Goal: Task Accomplishment & Management: Use online tool/utility

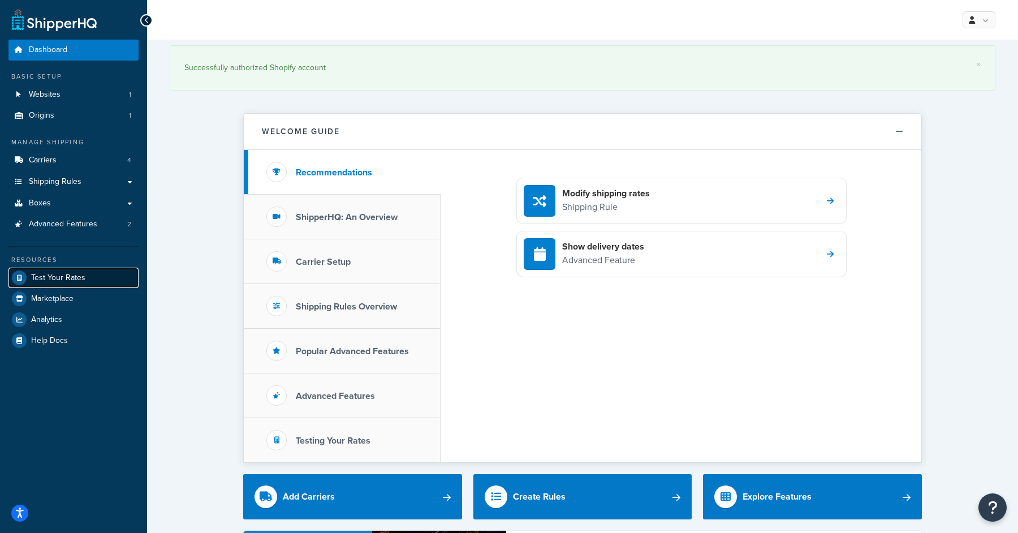
click at [63, 280] on span "Test Your Rates" at bounding box center [58, 278] width 54 height 10
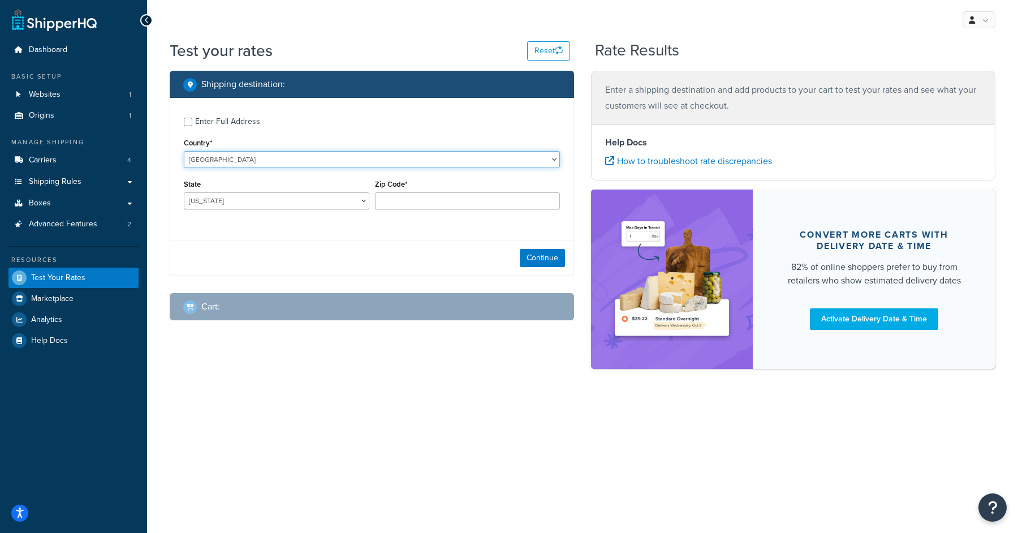
click at [244, 166] on select "[GEOGRAPHIC_DATA] [GEOGRAPHIC_DATA] [GEOGRAPHIC_DATA] [GEOGRAPHIC_DATA] [GEOGRA…" at bounding box center [372, 159] width 376 height 17
click at [258, 206] on select "[US_STATE] [US_STATE] [US_STATE] [US_STATE] [US_STATE] Armed Forces Americas Ar…" at bounding box center [276, 200] width 185 height 17
select select "CA"
click at [184, 192] on select "[US_STATE] [US_STATE] [US_STATE] [US_STATE] [US_STATE] Armed Forces Americas Ar…" at bounding box center [276, 200] width 185 height 17
click at [438, 206] on input "Zip Code*" at bounding box center [467, 200] width 185 height 17
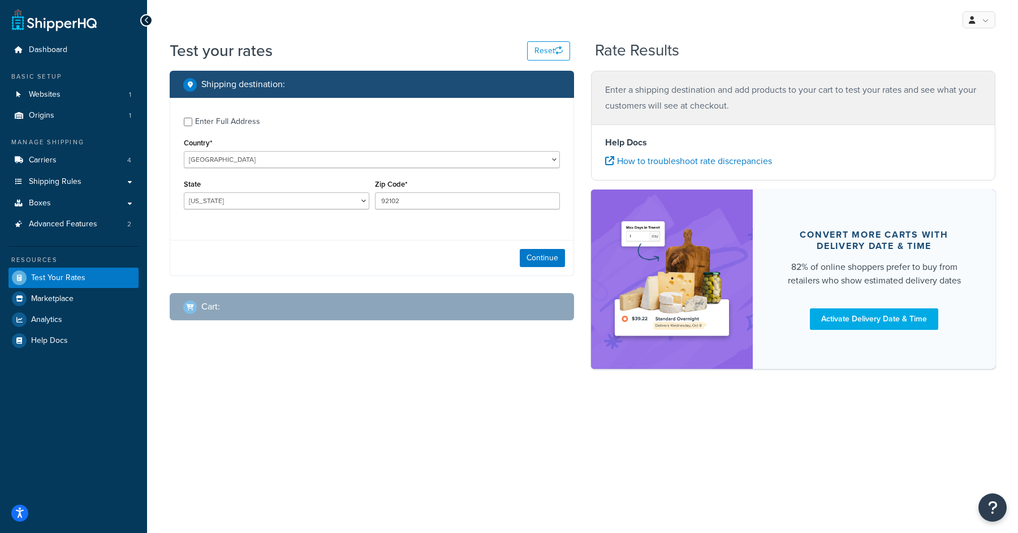
click at [427, 284] on div "Shipping destination : Enter Full Address Country* [GEOGRAPHIC_DATA] [GEOGRAPHI…" at bounding box center [371, 204] width 421 height 267
click at [420, 208] on input "92102" at bounding box center [467, 200] width 185 height 17
type input "92101"
click at [387, 246] on div "Continue" at bounding box center [371, 258] width 403 height 36
click at [550, 256] on button "Continue" at bounding box center [542, 258] width 45 height 18
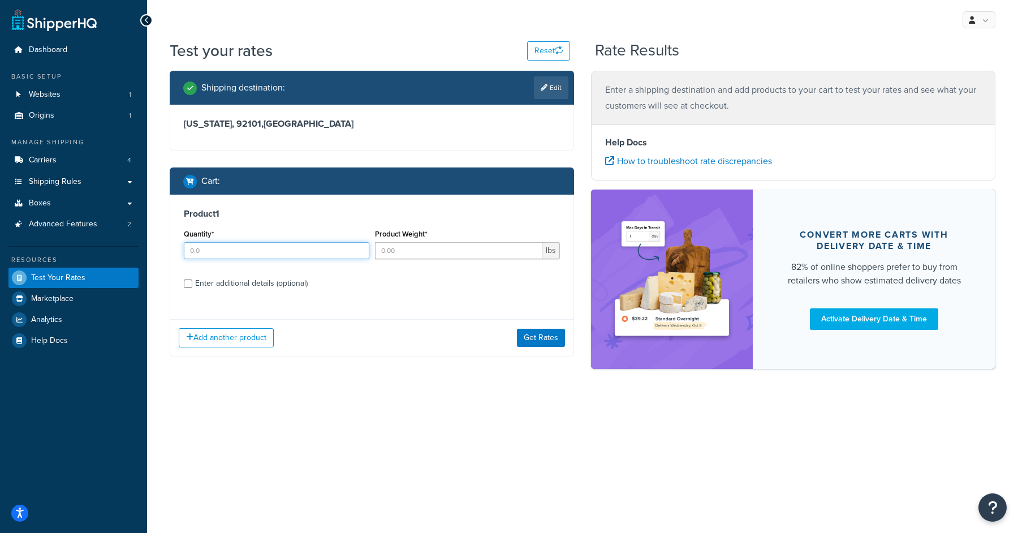
click at [303, 250] on input "Quantity*" at bounding box center [276, 250] width 185 height 17
type input "3"
click at [412, 251] on input "Product Weight*" at bounding box center [459, 250] width 168 height 17
type input "15"
click at [188, 287] on input "Enter additional details (optional)" at bounding box center [188, 283] width 8 height 8
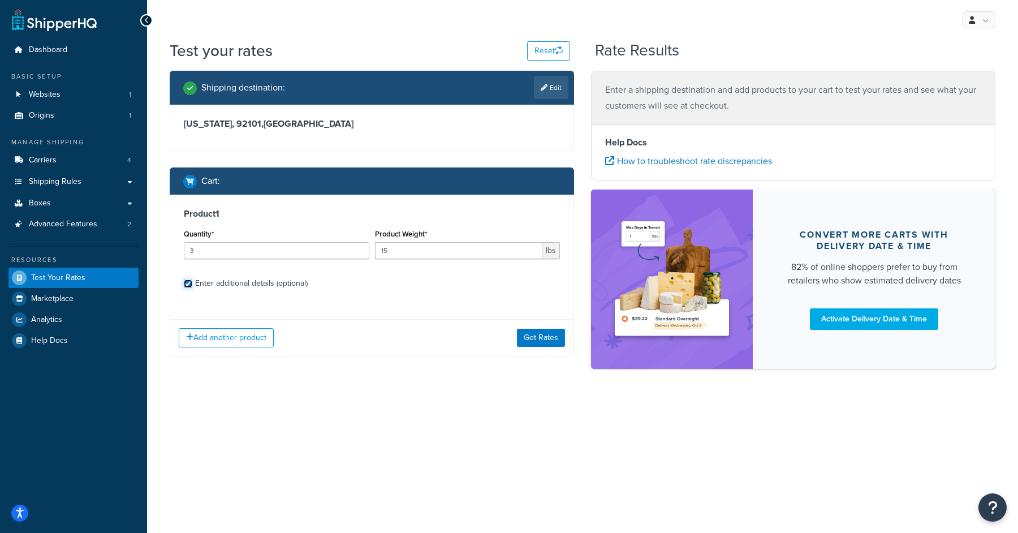
checkbox input "true"
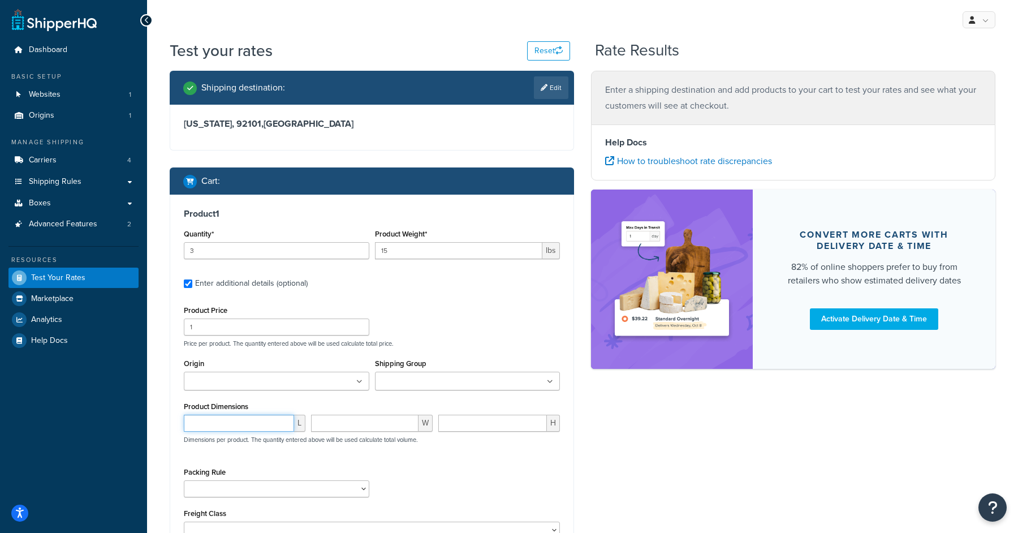
click at [260, 421] on input "number" at bounding box center [239, 422] width 110 height 17
type input "18"
type input "10"
click at [461, 426] on div "Packing Rule Clothing Standard Pack Separately ProS1 and Hybrid 100 packs Stand…" at bounding box center [372, 484] width 382 height 41
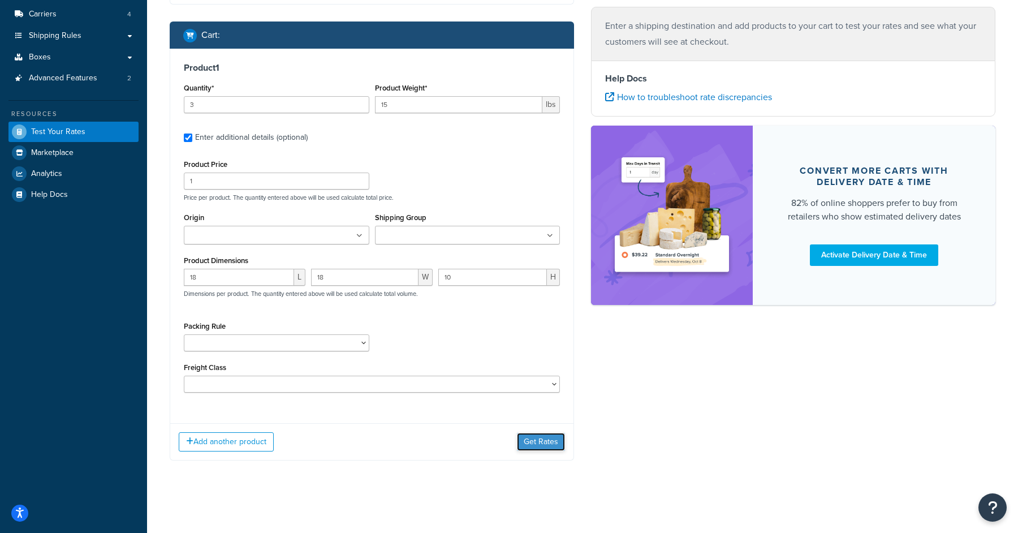
click at [531, 426] on button "Get Rates" at bounding box center [541, 442] width 48 height 18
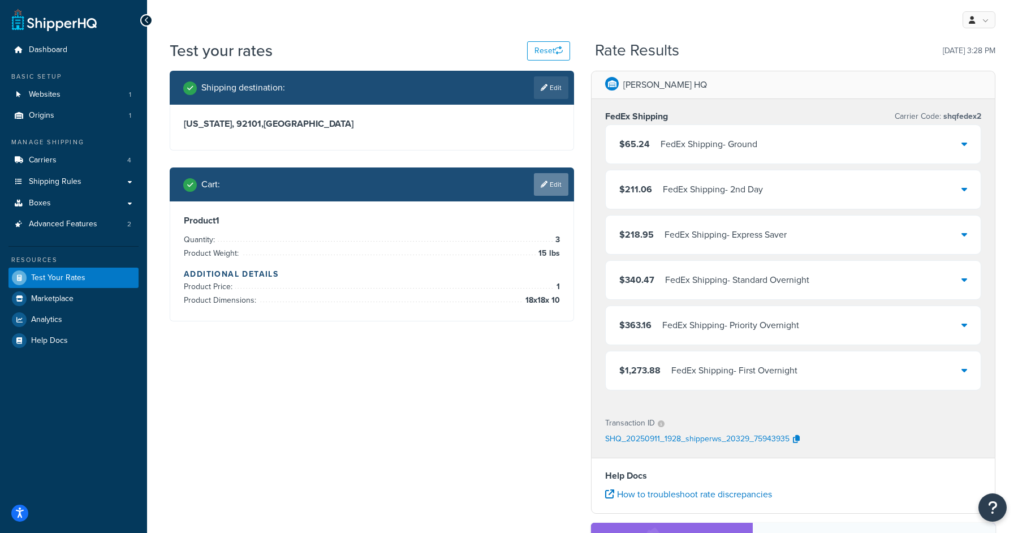
click at [551, 179] on link "Edit" at bounding box center [551, 184] width 34 height 23
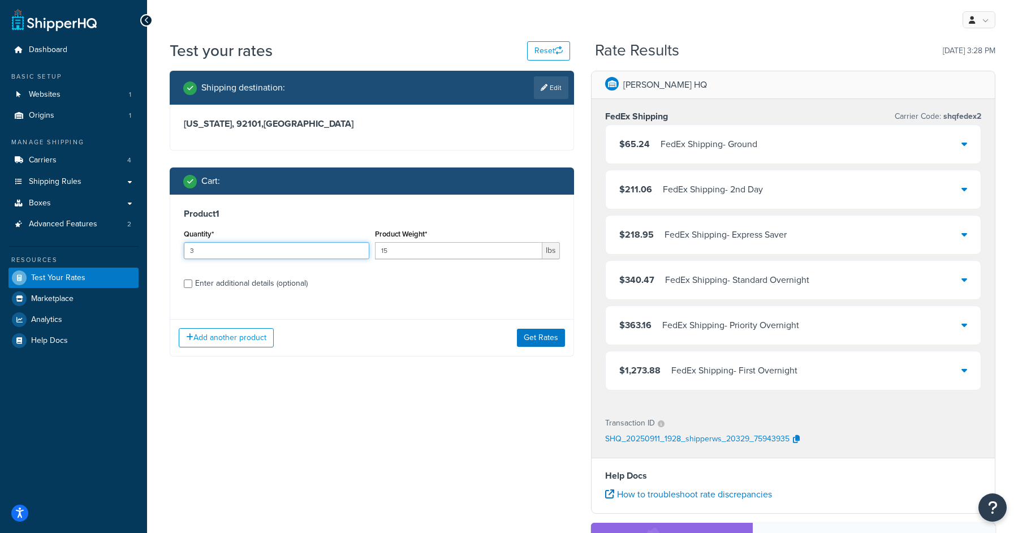
click at [257, 256] on input "3" at bounding box center [276, 250] width 185 height 17
type input "1"
click at [544, 327] on div "Add another product Get Rates" at bounding box center [371, 337] width 403 height 37
click at [544, 342] on button "Get Rates" at bounding box center [541, 338] width 48 height 18
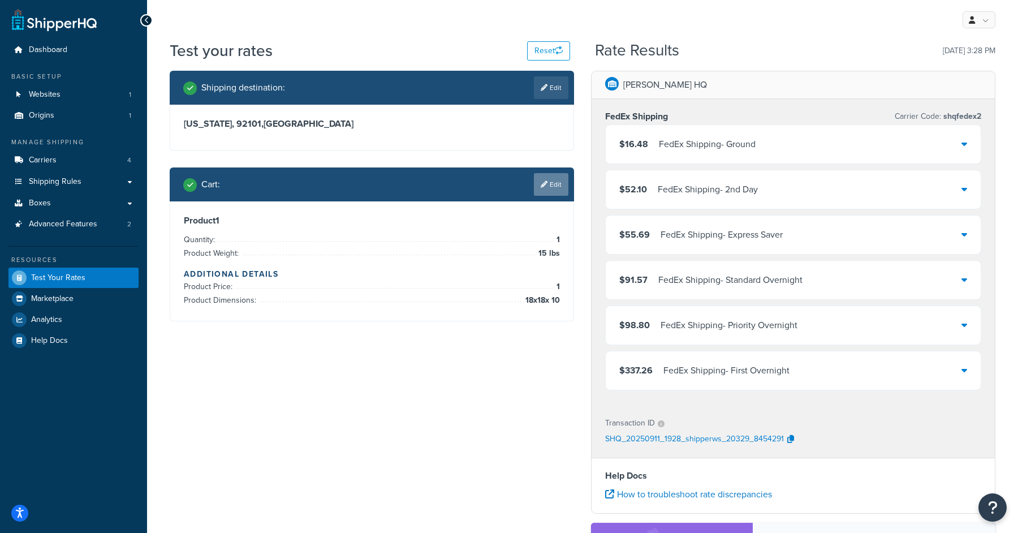
click at [541, 189] on link "Edit" at bounding box center [551, 184] width 34 height 23
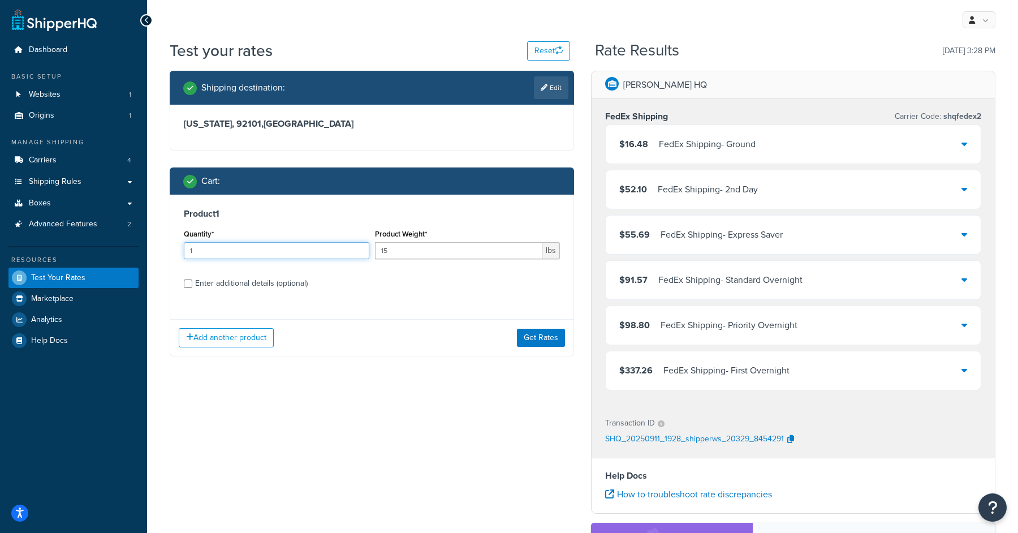
click at [306, 247] on input "1" at bounding box center [276, 250] width 185 height 17
type input "2"
click at [411, 242] on input "15" at bounding box center [459, 250] width 168 height 17
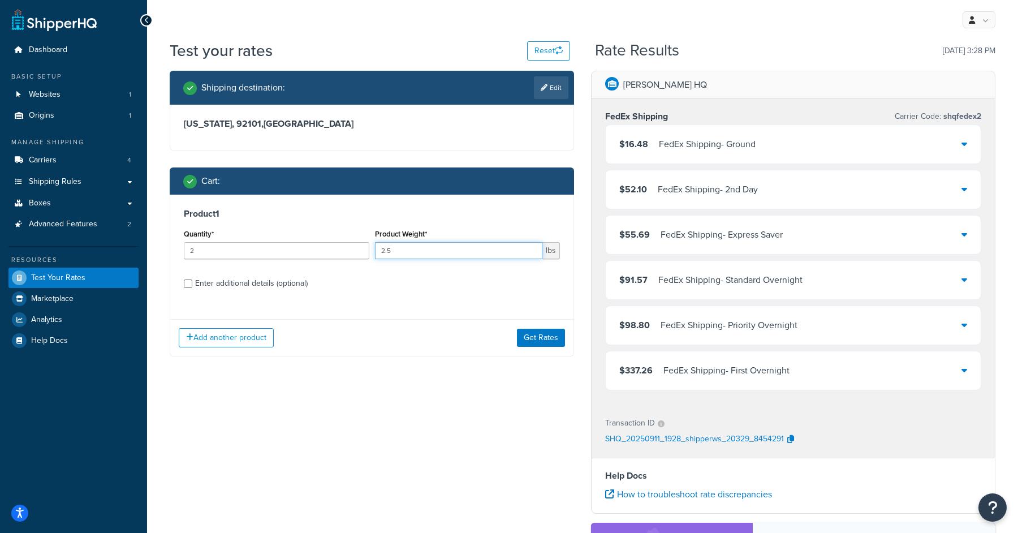
type input "2.5"
click at [338, 314] on div "Product 1 Quantity* 2 Product Weight* 2.5 lbs Enter additional details (optiona…" at bounding box center [372, 276] width 404 height 162
click at [185, 284] on input "Enter additional details (optional)" at bounding box center [188, 283] width 8 height 8
checkbox input "true"
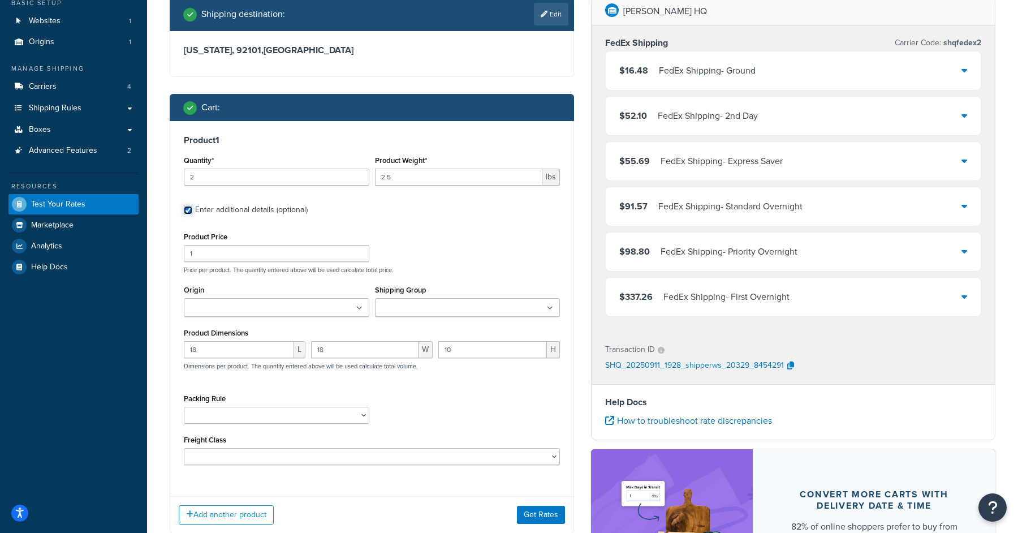
scroll to position [80, 0]
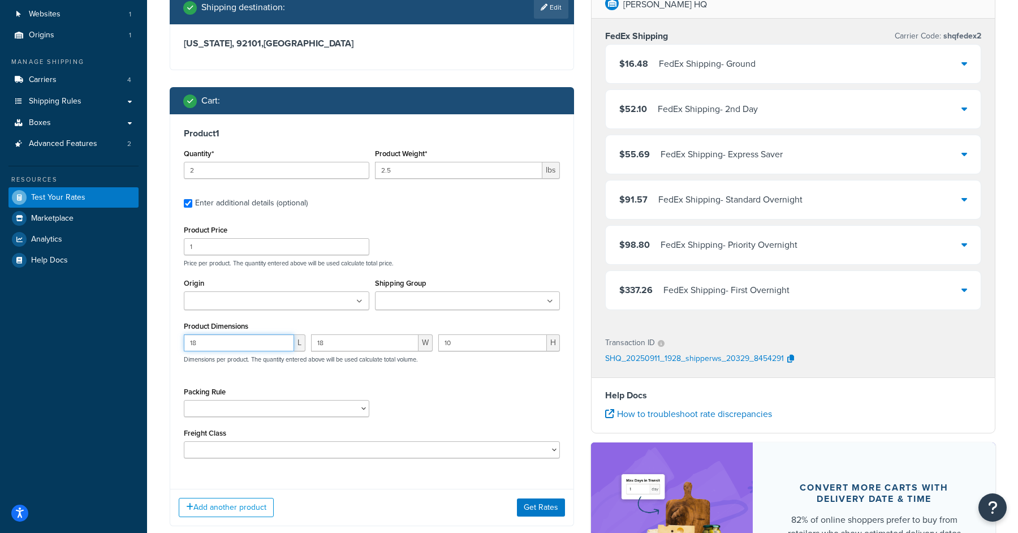
click at [226, 338] on input "18" at bounding box center [239, 342] width 110 height 17
type input "19.5"
click at [336, 342] on input "18" at bounding box center [364, 342] width 107 height 17
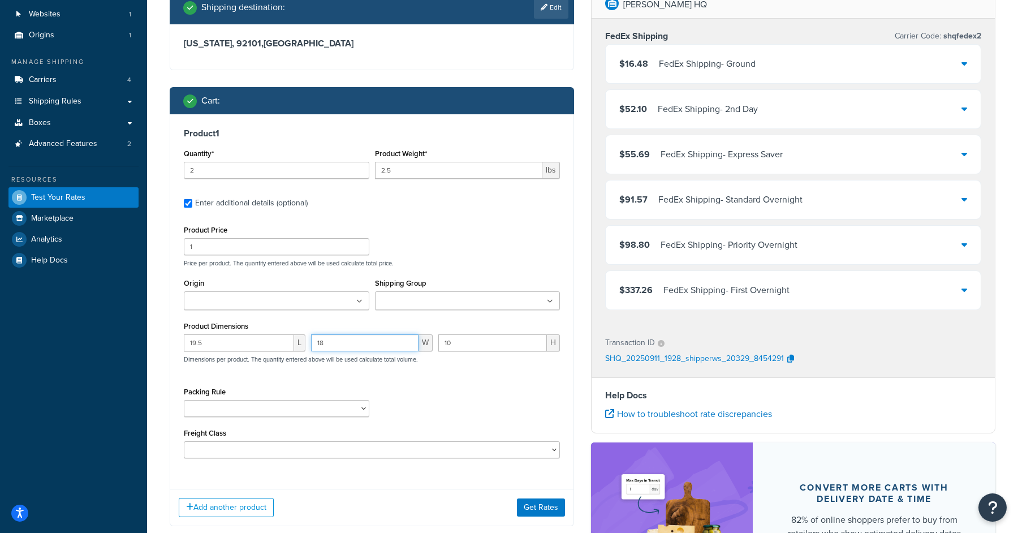
click at [336, 342] on input "18" at bounding box center [364, 342] width 107 height 17
type input "12.5"
click at [467, 343] on input "10" at bounding box center [492, 342] width 109 height 17
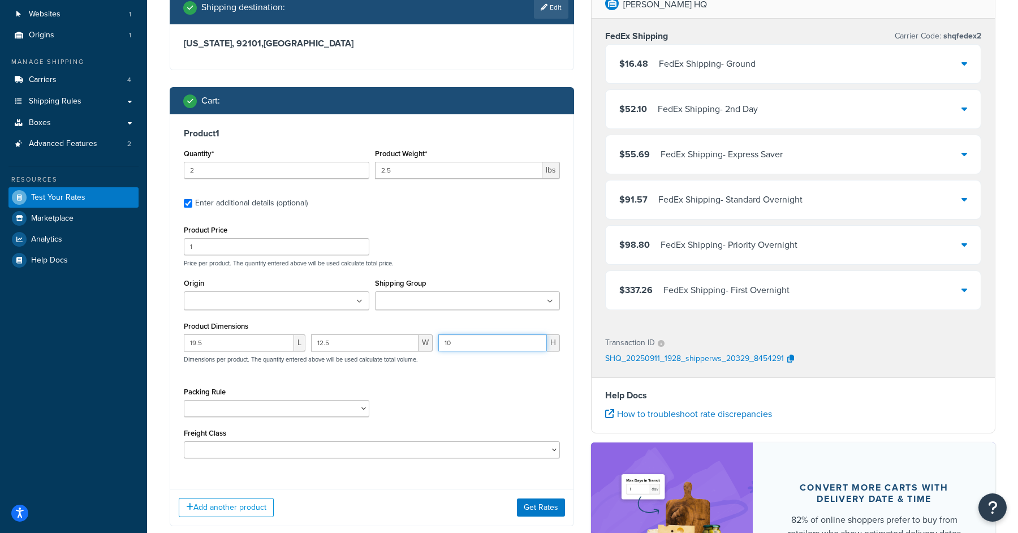
click at [467, 343] on input "10" at bounding box center [492, 342] width 109 height 17
type input "1.75"
click at [473, 415] on div "Packing Rule Clothing Standard Pack Separately ProS1 and Hybrid 100 packs Stand…" at bounding box center [372, 404] width 382 height 41
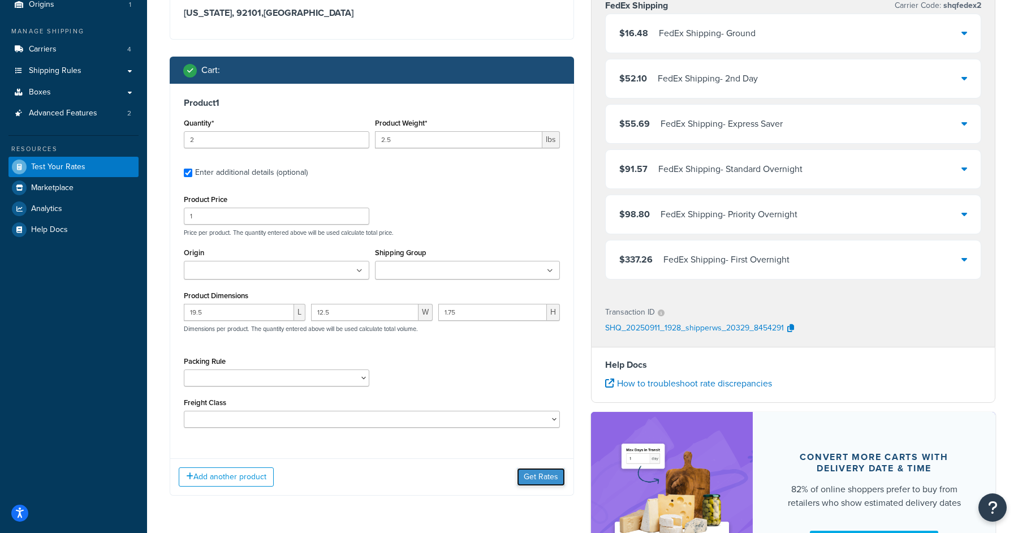
click at [526, 426] on button "Get Rates" at bounding box center [541, 477] width 48 height 18
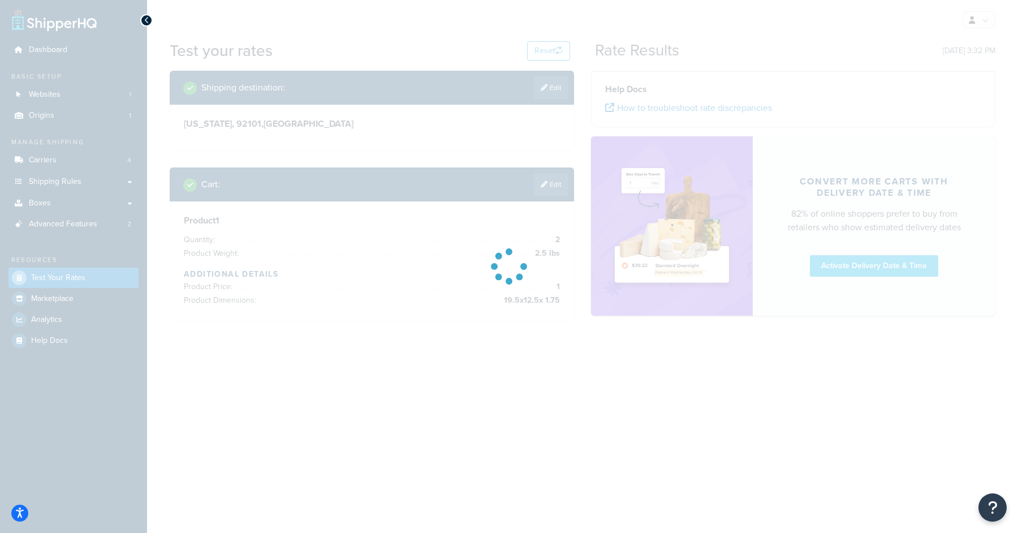
scroll to position [0, 0]
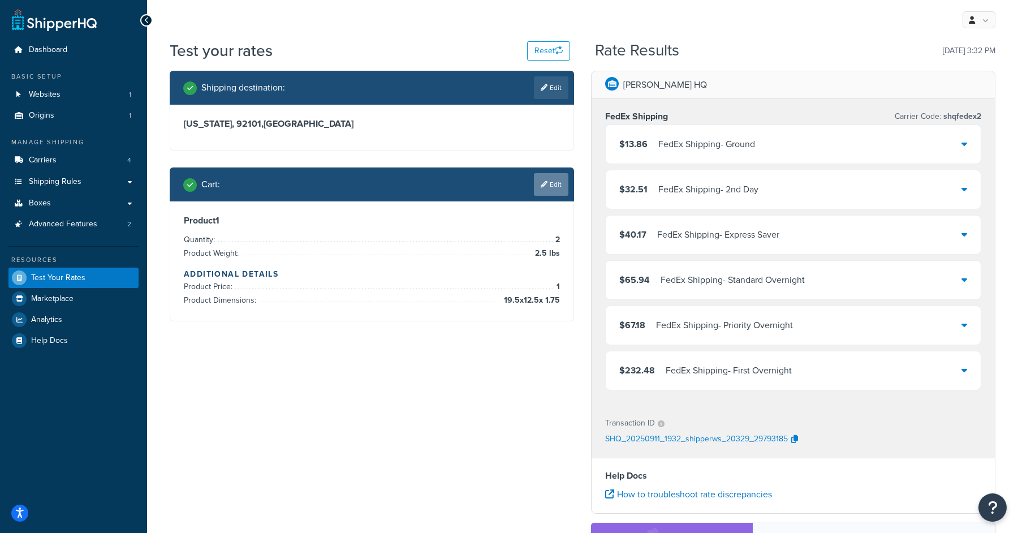
click at [552, 193] on link "Edit" at bounding box center [551, 184] width 34 height 23
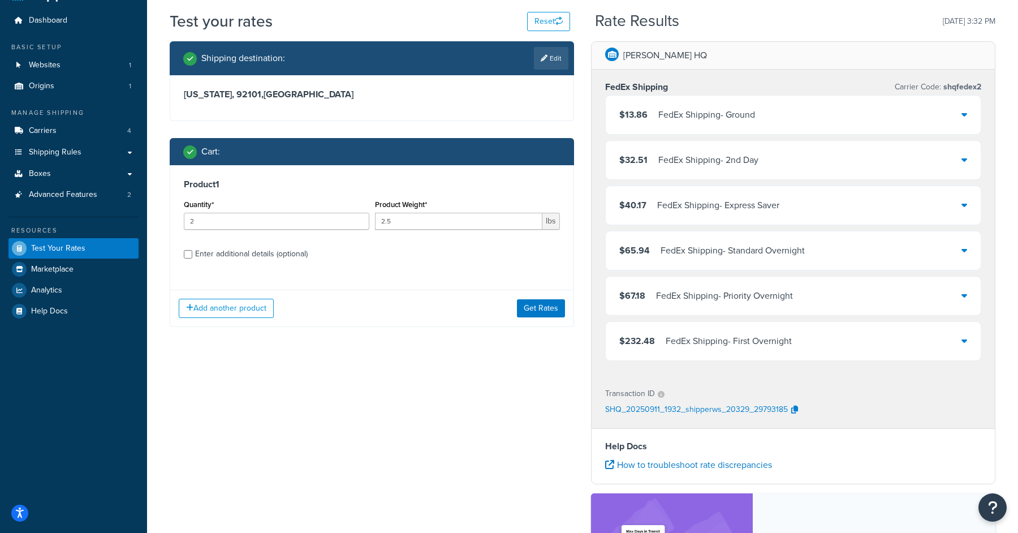
scroll to position [34, 0]
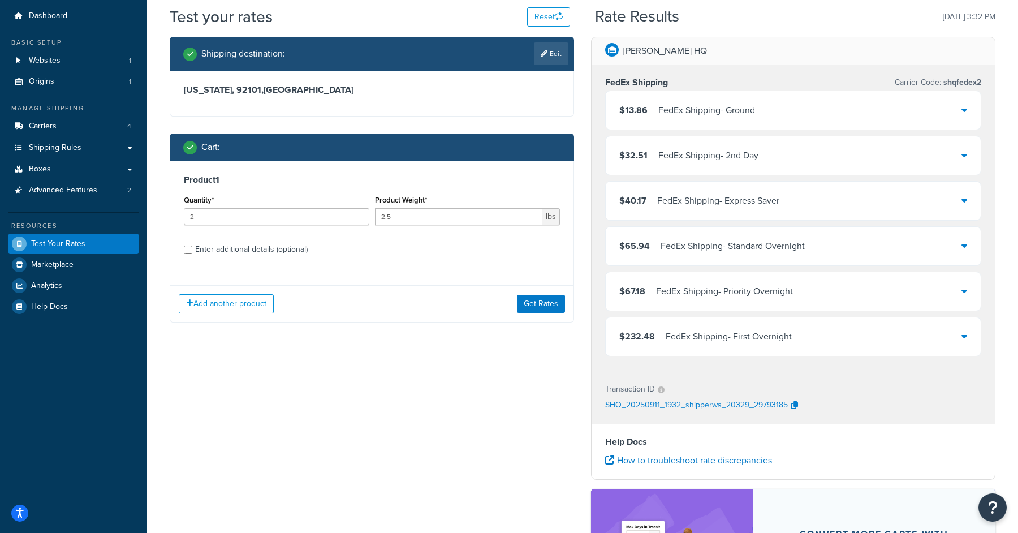
click at [814, 104] on div "$13.86 FedEx Shipping - Ground" at bounding box center [793, 110] width 375 height 38
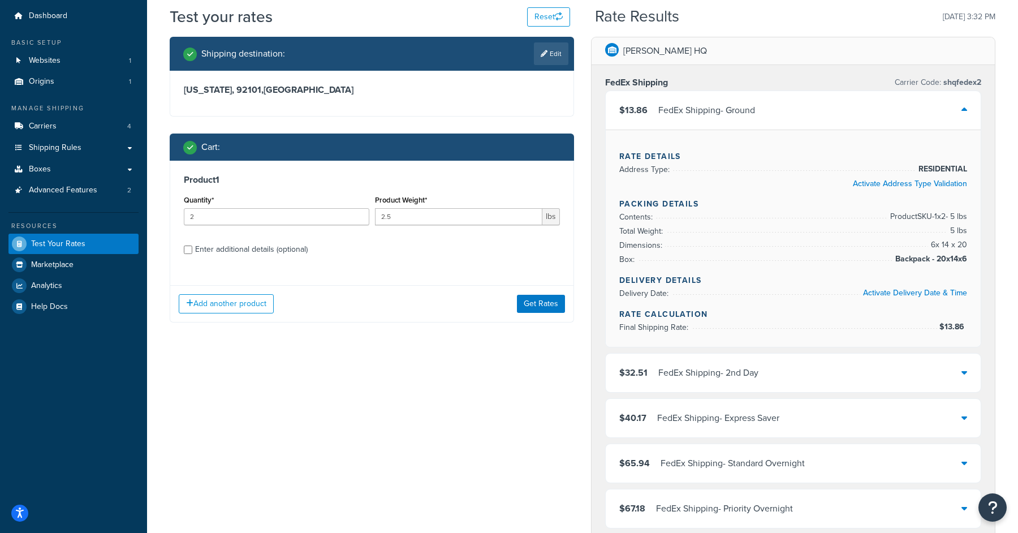
click at [220, 247] on div "Enter additional details (optional)" at bounding box center [251, 249] width 113 height 16
click at [192, 247] on input "Enter additional details (optional)" at bounding box center [188, 249] width 8 height 8
checkbox input "true"
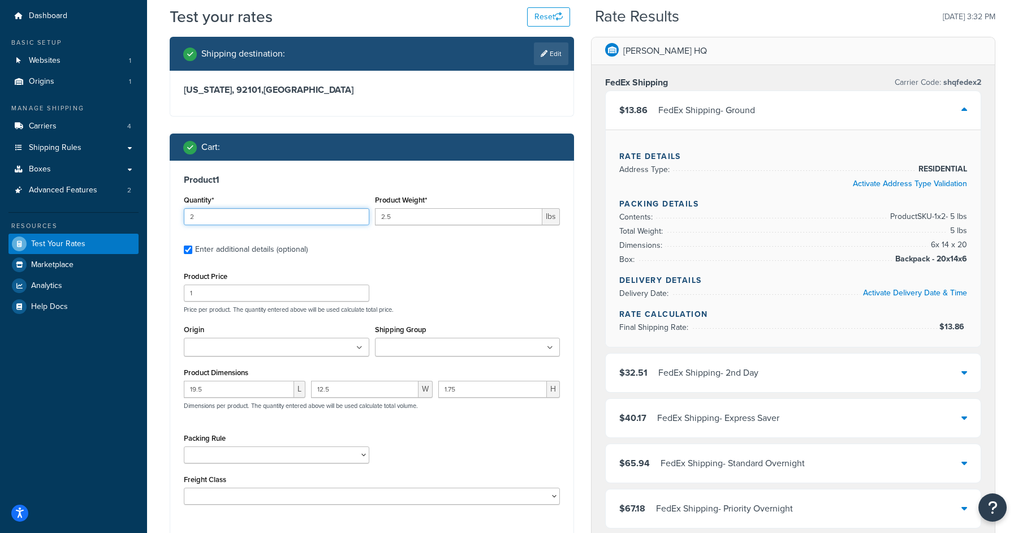
click at [284, 223] on input "2" at bounding box center [276, 216] width 185 height 17
type input "4"
click at [421, 244] on label "Enter additional details (optional)" at bounding box center [377, 248] width 365 height 18
click at [192, 245] on input "Enter additional details (optional)" at bounding box center [188, 249] width 8 height 8
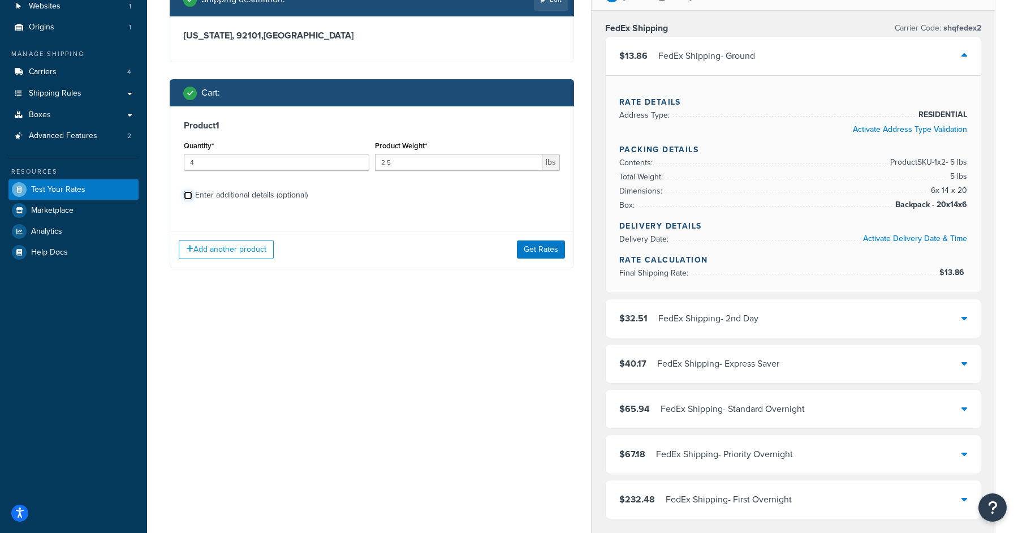
scroll to position [92, 0]
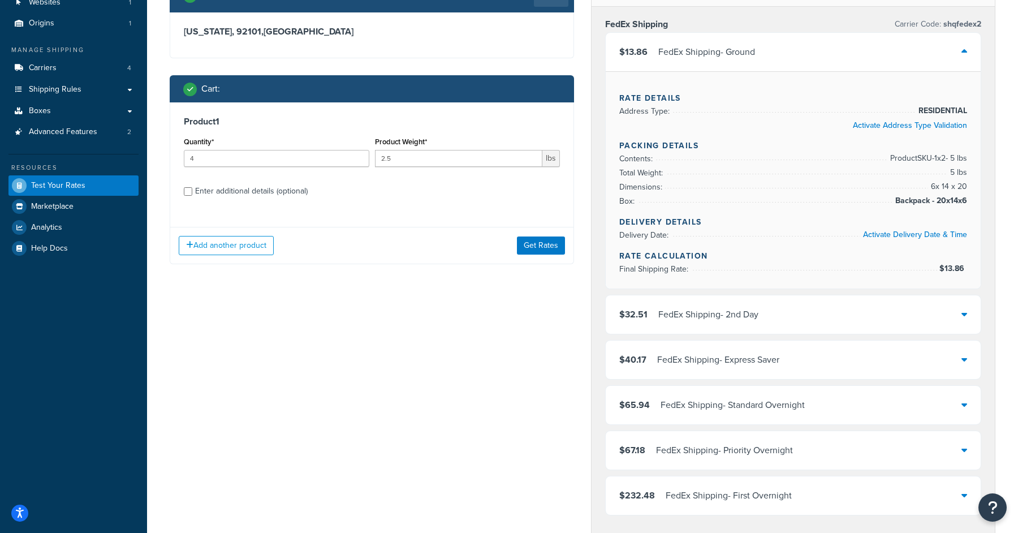
click at [274, 180] on div "Product 1 Quantity* 4 Product Weight* 2.5 lbs Enter additional details (optiona…" at bounding box center [371, 160] width 403 height 116
click at [268, 192] on div "Enter additional details (optional)" at bounding box center [251, 191] width 113 height 16
click at [192, 192] on input "Enter additional details (optional)" at bounding box center [188, 191] width 8 height 8
checkbox input "true"
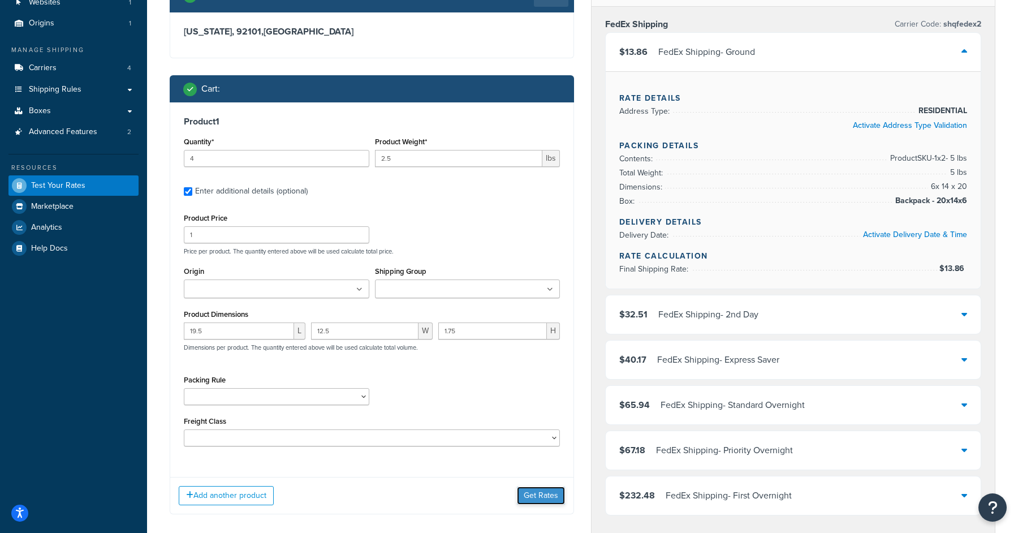
click at [537, 426] on button "Get Rates" at bounding box center [541, 495] width 48 height 18
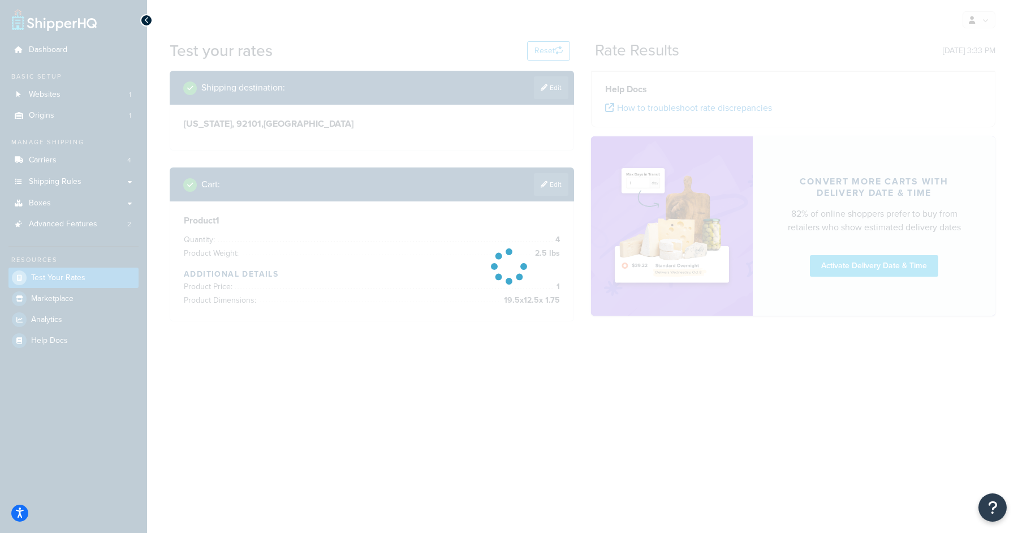
scroll to position [0, 0]
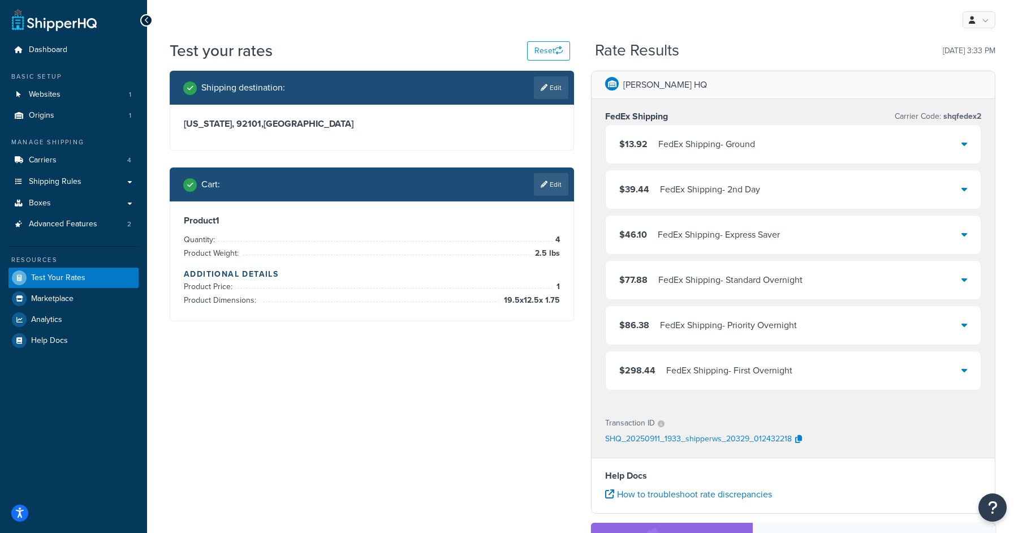
click at [811, 146] on div "$13.92 FedEx Shipping - Ground" at bounding box center [793, 144] width 375 height 38
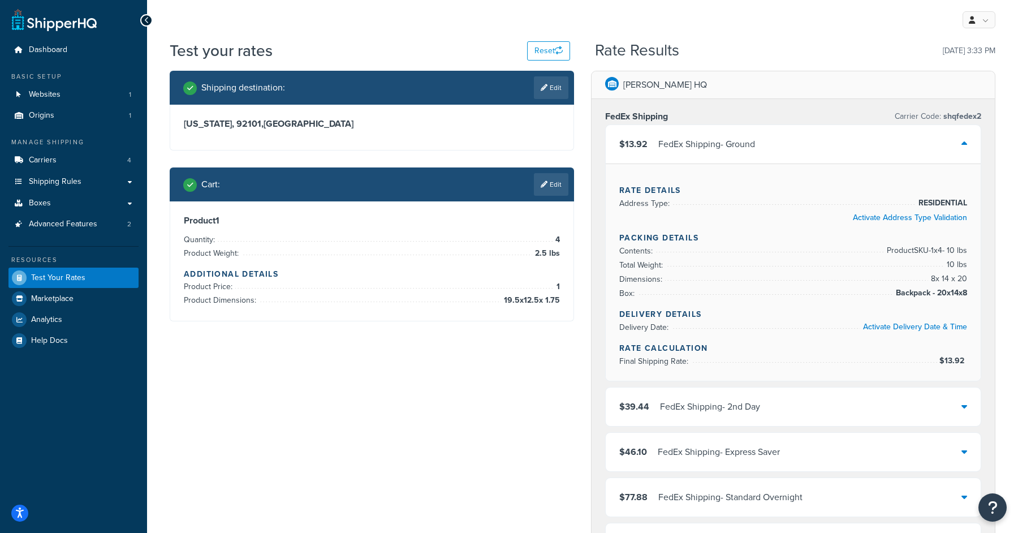
click at [811, 146] on div "$13.92 FedEx Shipping - Ground" at bounding box center [793, 144] width 375 height 38
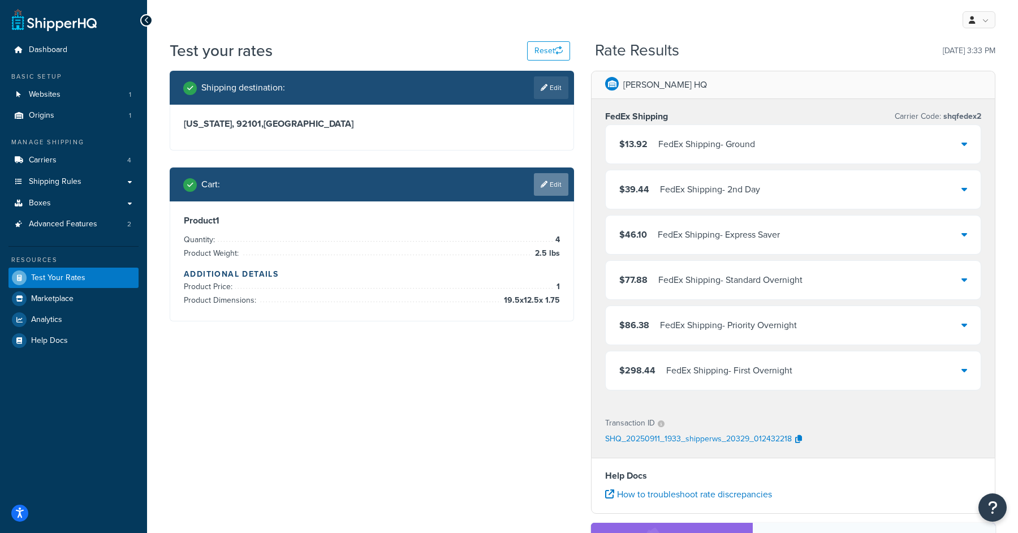
click at [558, 181] on link "Edit" at bounding box center [551, 184] width 34 height 23
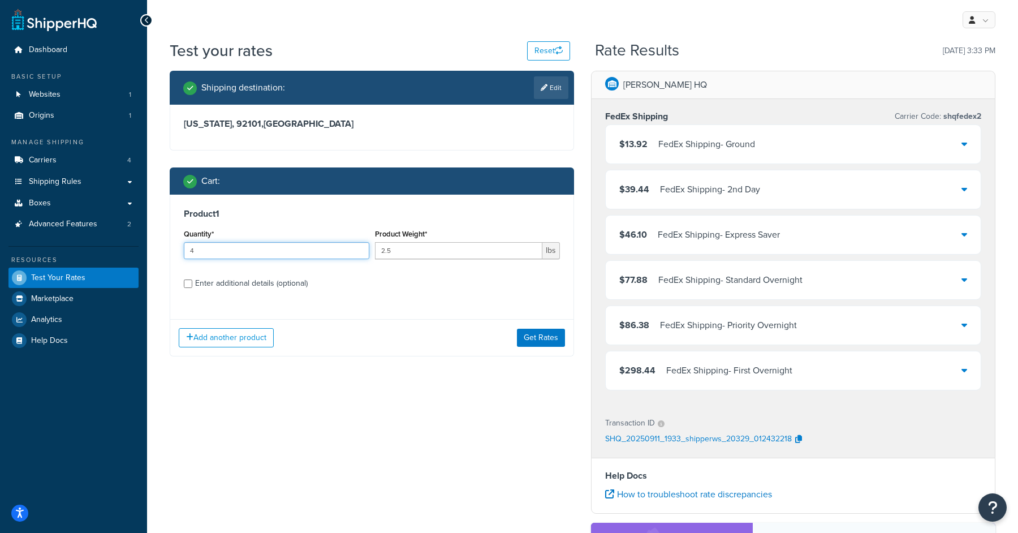
click at [243, 249] on input "4" at bounding box center [276, 250] width 185 height 17
type input "4"
type input "10"
click at [545, 339] on button "Get Rates" at bounding box center [541, 338] width 48 height 18
